Goal: Task Accomplishment & Management: Use online tool/utility

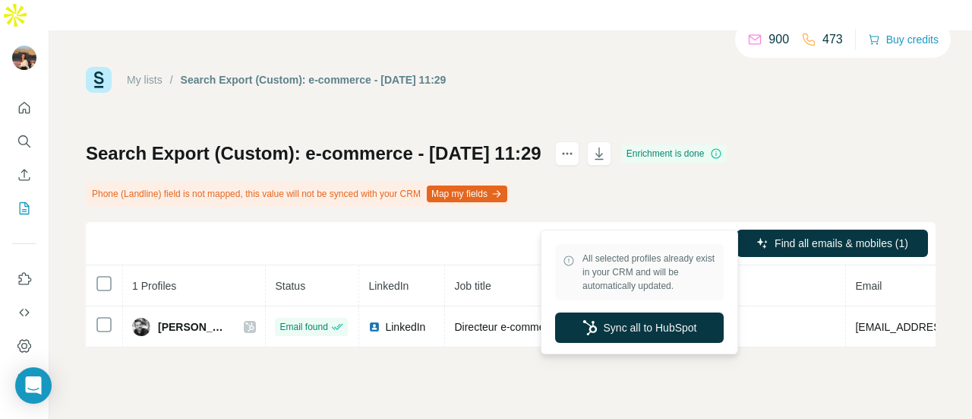
scroll to position [0, 101]
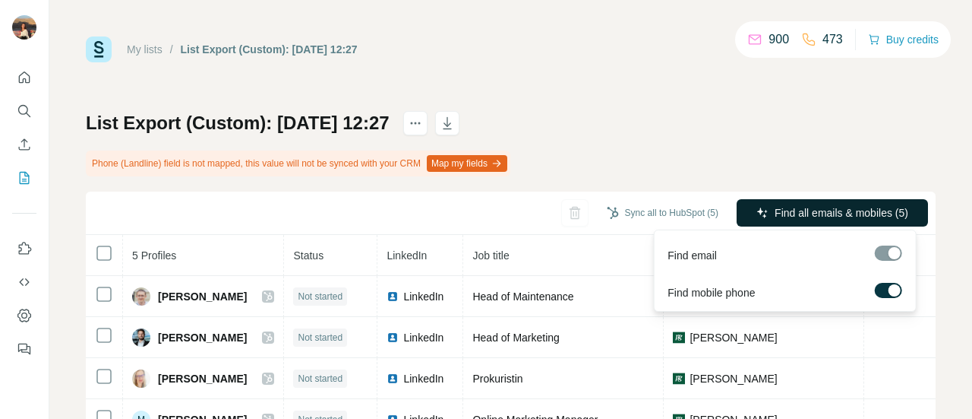
click at [775, 219] on span "Find all emails & mobiles (5)" at bounding box center [842, 212] width 134 height 15
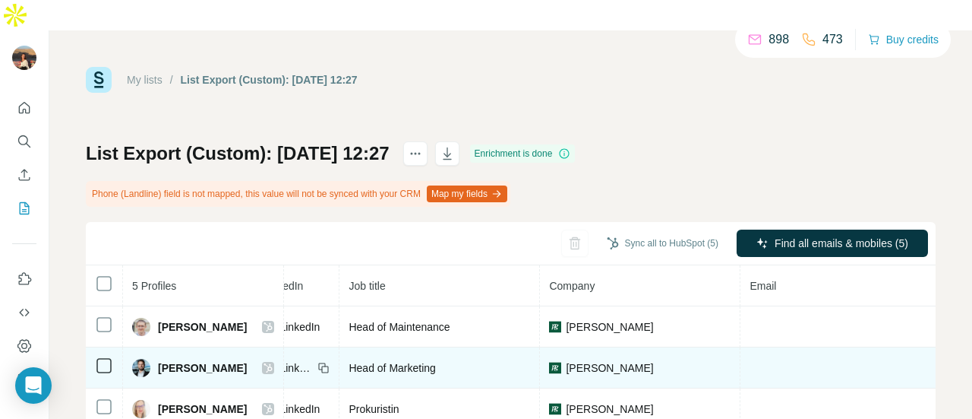
scroll to position [106, 0]
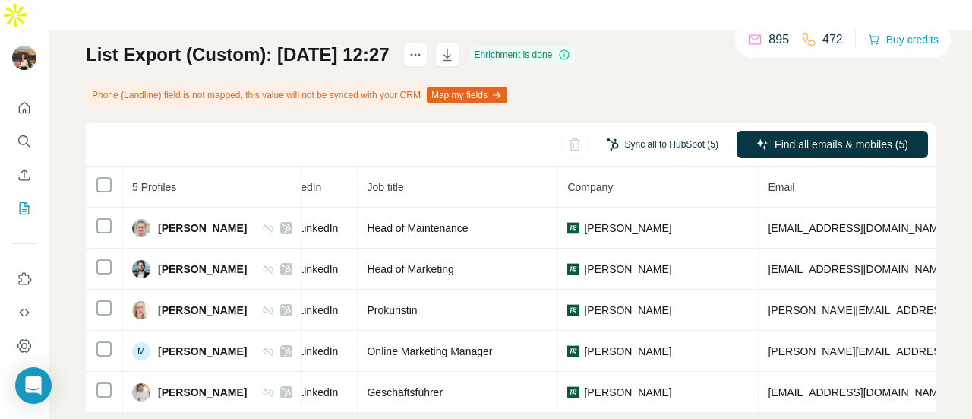
click at [636, 133] on button "Sync all to HubSpot (5)" at bounding box center [662, 144] width 133 height 23
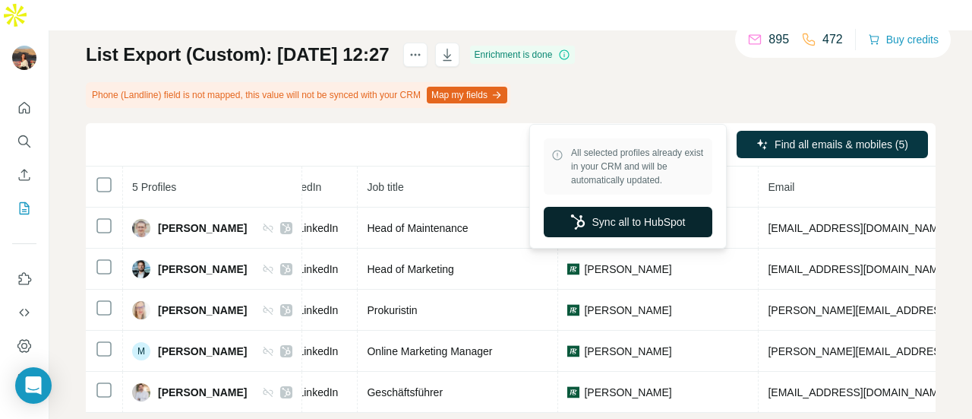
click at [640, 226] on button "Sync all to HubSpot" at bounding box center [628, 222] width 169 height 30
